Goal: Information Seeking & Learning: Learn about a topic

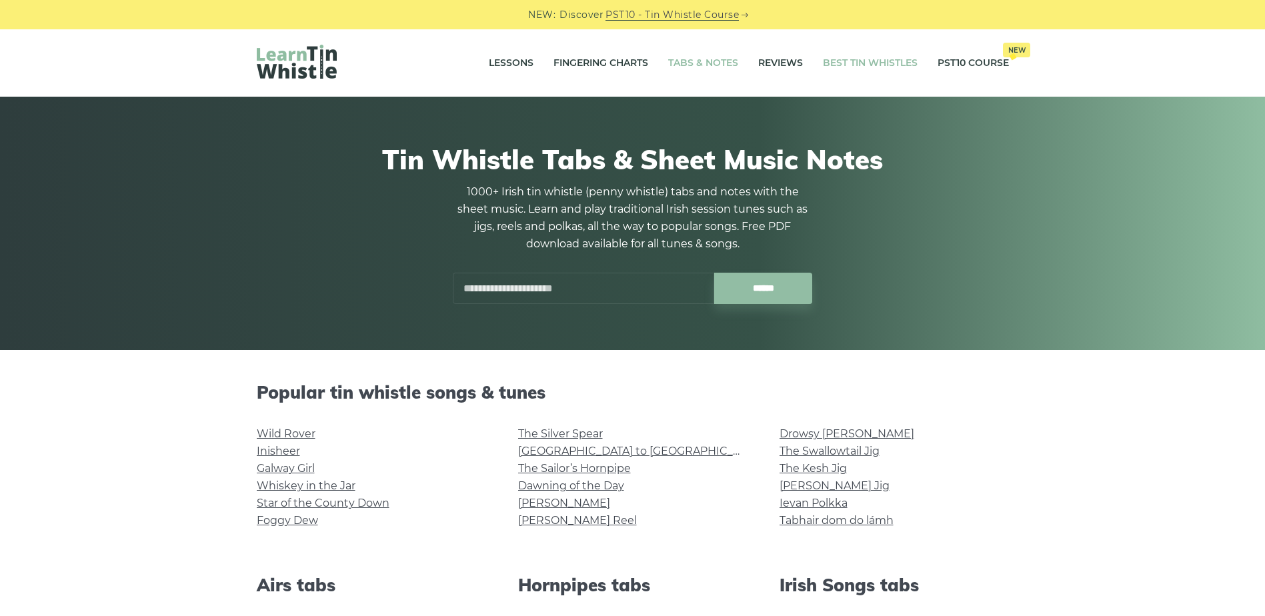
click at [841, 61] on link "Best Tin Whistles" at bounding box center [870, 63] width 95 height 33
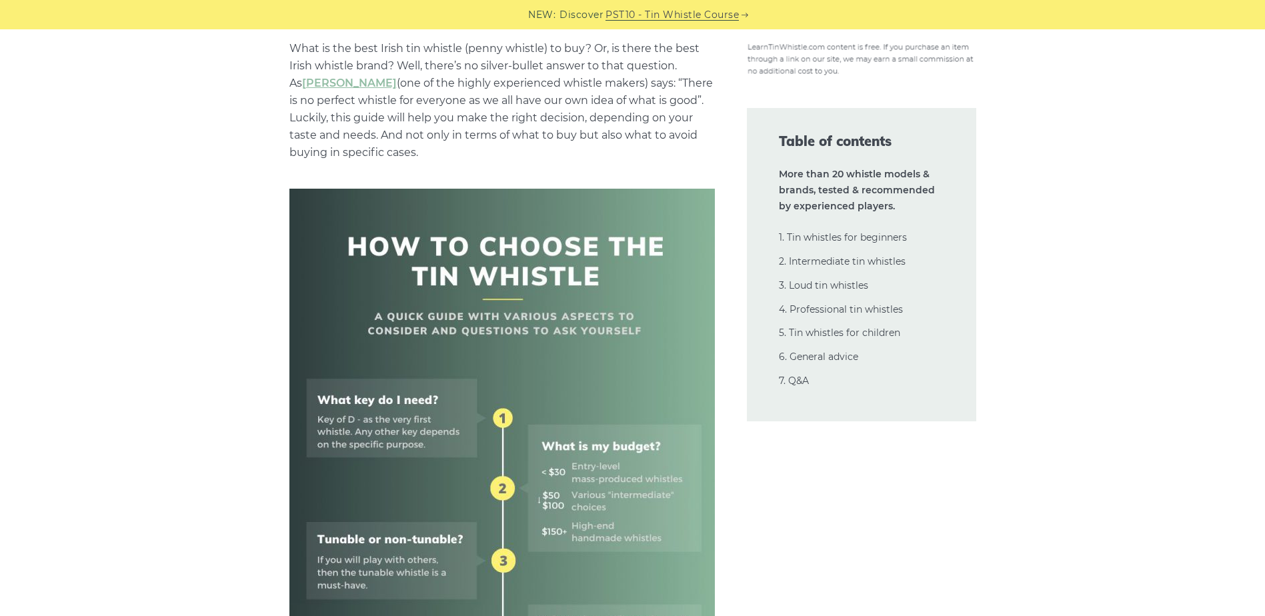
scroll to position [333, 0]
